Goal: Find specific page/section: Find specific page/section

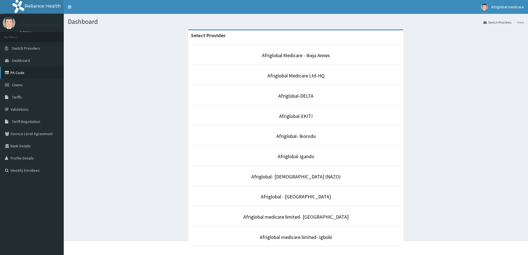
click at [27, 75] on link "PA Code" at bounding box center [32, 73] width 64 height 12
click at [314, 75] on link "Afriglobal Medicare Ltd-HQ" at bounding box center [296, 75] width 57 height 6
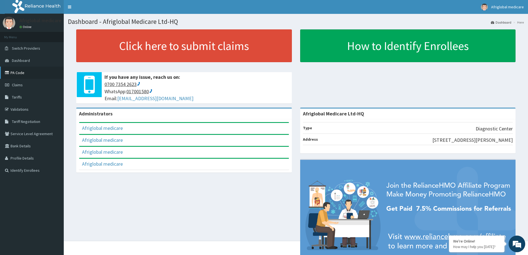
click at [10, 72] on icon at bounding box center [8, 73] width 6 height 4
